Goal: Connect with others: Connect with others

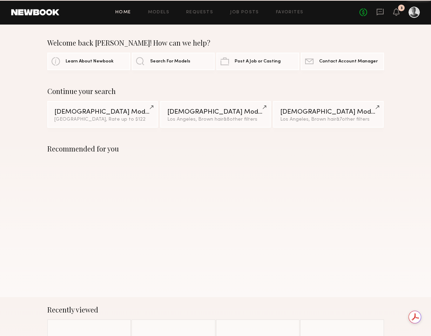
scroll to position [3, 0]
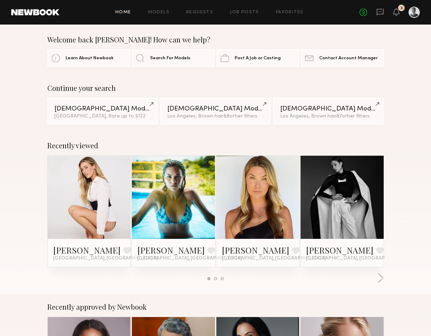
click at [187, 197] on link at bounding box center [173, 197] width 38 height 83
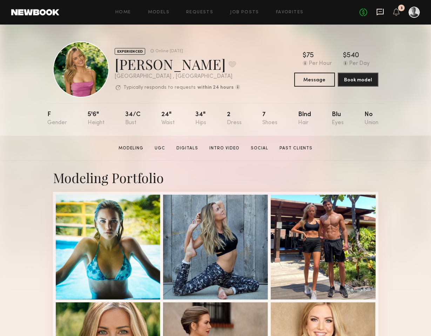
click at [382, 10] on icon at bounding box center [380, 12] width 8 height 8
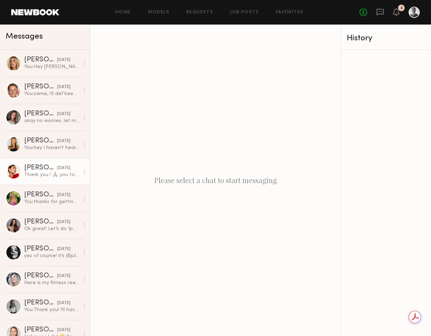
click at [43, 174] on div "Thank you ! 🙏🏽 you too !" at bounding box center [51, 175] width 55 height 7
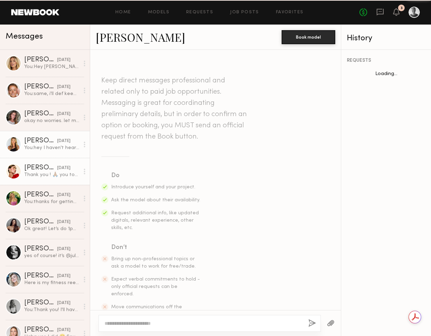
scroll to position [765, 0]
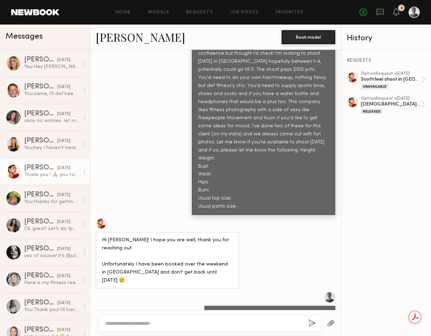
click at [143, 323] on textarea at bounding box center [204, 323] width 198 height 7
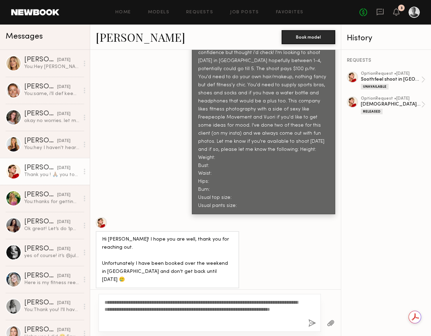
type textarea "**********"
click at [309, 322] on button "button" at bounding box center [312, 323] width 8 height 9
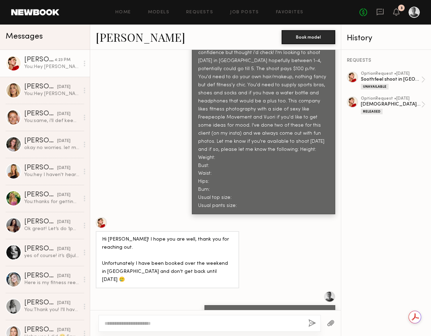
scroll to position [930, 0]
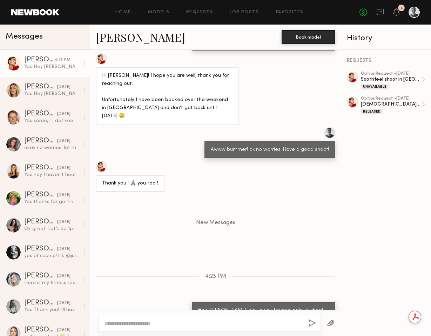
click at [125, 39] on link "Louise M." at bounding box center [140, 36] width 89 height 15
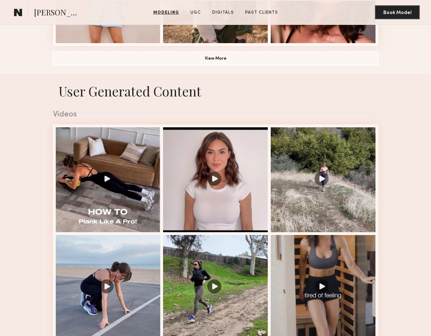
scroll to position [580, 0]
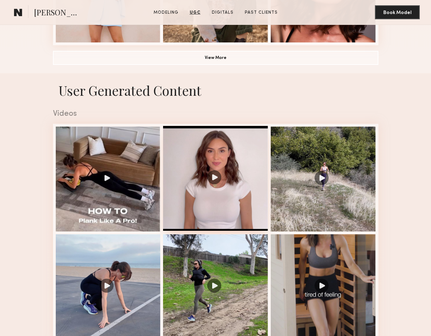
click at [217, 185] on div at bounding box center [215, 178] width 105 height 105
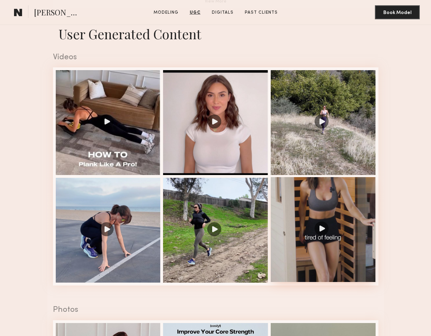
scroll to position [0, 0]
click at [343, 220] on div at bounding box center [323, 229] width 105 height 105
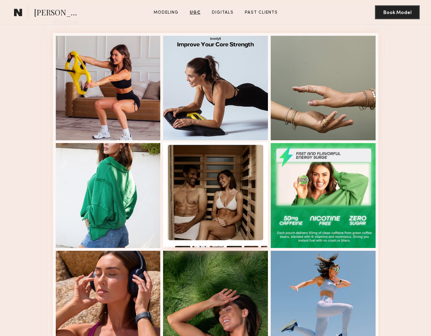
scroll to position [924, 0]
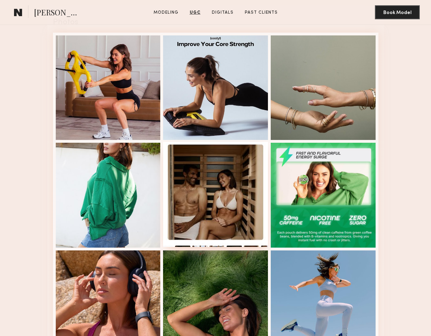
click at [235, 194] on div at bounding box center [215, 194] width 105 height 105
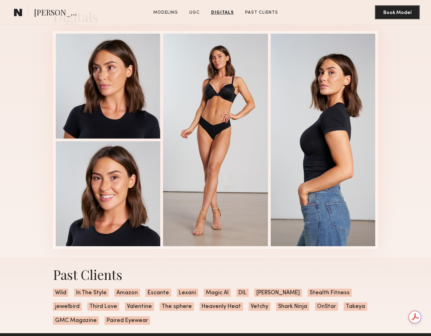
scroll to position [1398, 0]
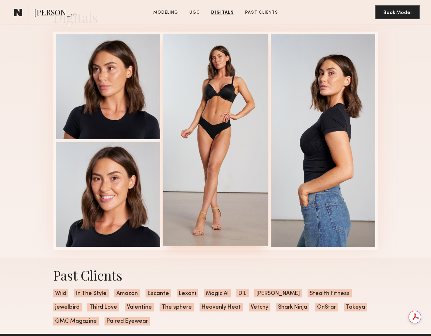
click at [231, 176] on div at bounding box center [215, 140] width 105 height 212
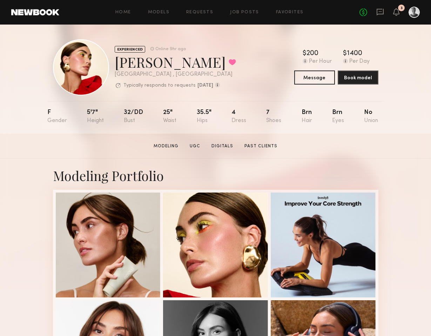
scroll to position [1, 0]
